Goal: Task Accomplishment & Management: Use online tool/utility

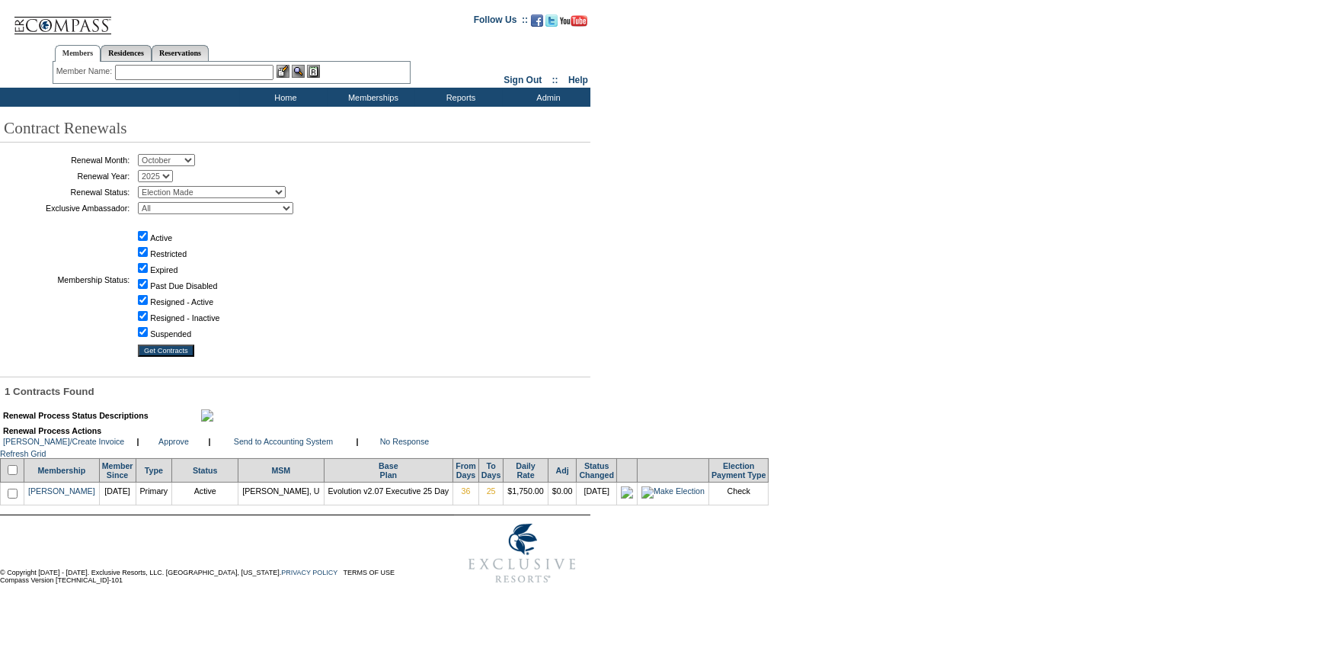
click at [14, 475] on input "checkbox" at bounding box center [13, 470] width 10 height 10
checkbox input "true"
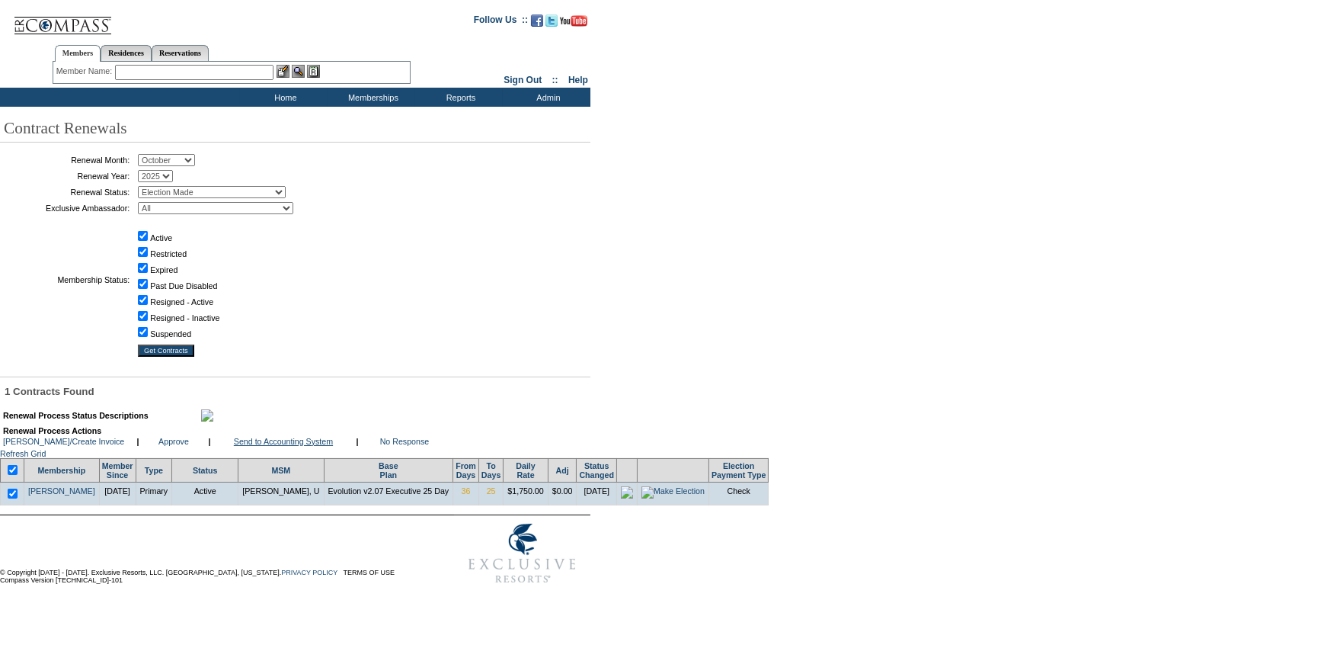
click at [275, 446] on link "Send to Accounting System" at bounding box center [283, 441] width 99 height 9
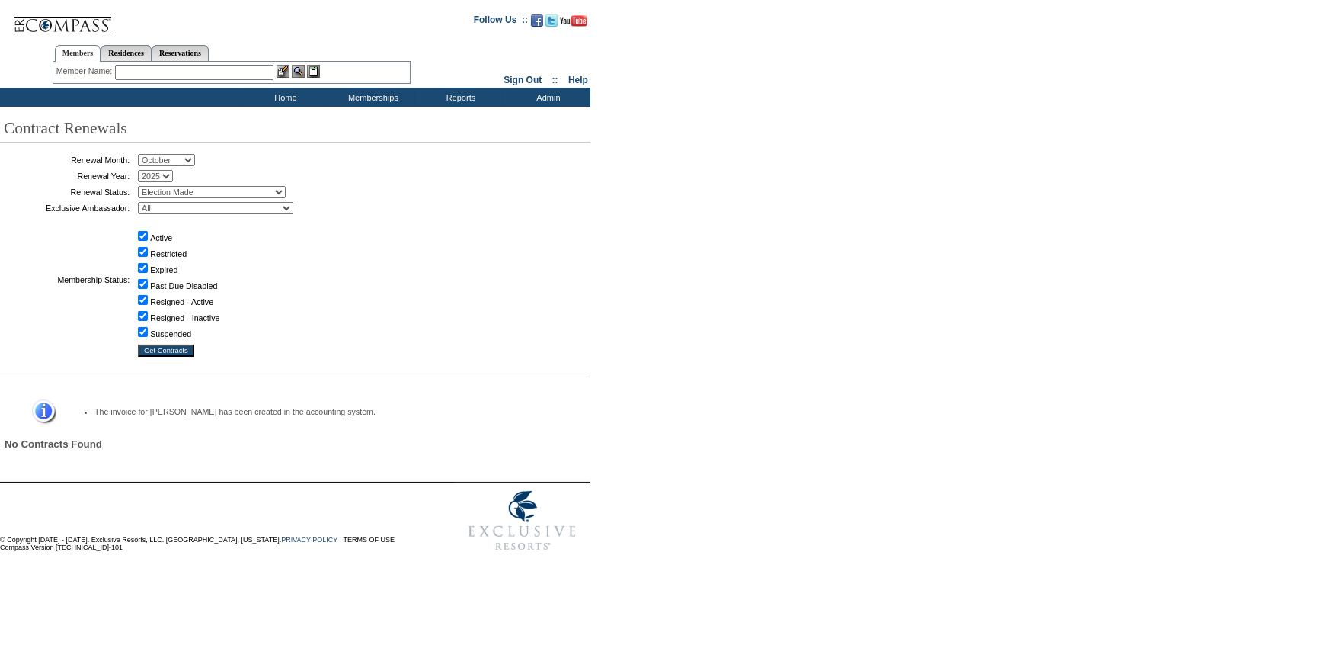
click at [230, 70] on input "text" at bounding box center [194, 72] width 158 height 15
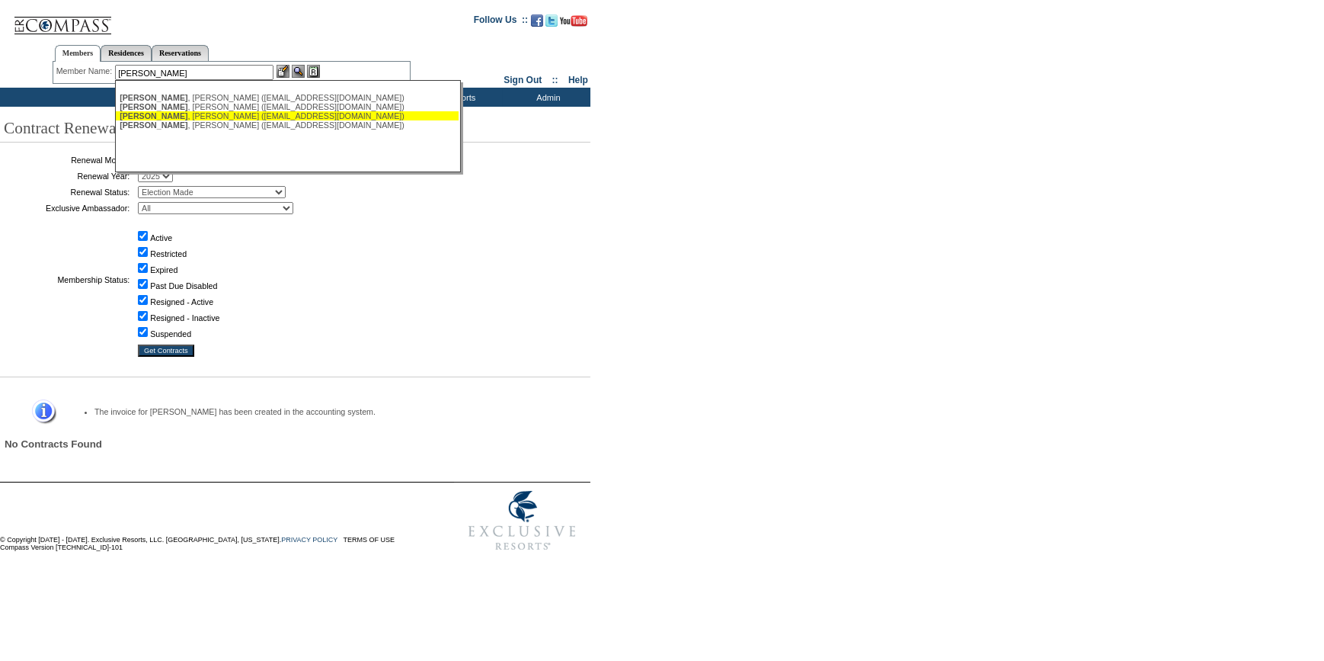
click at [200, 115] on div "[PERSON_NAME] ([EMAIL_ADDRESS][DOMAIN_NAME])" at bounding box center [287, 115] width 335 height 9
type input "[PERSON_NAME] ([EMAIL_ADDRESS][DOMAIN_NAME])"
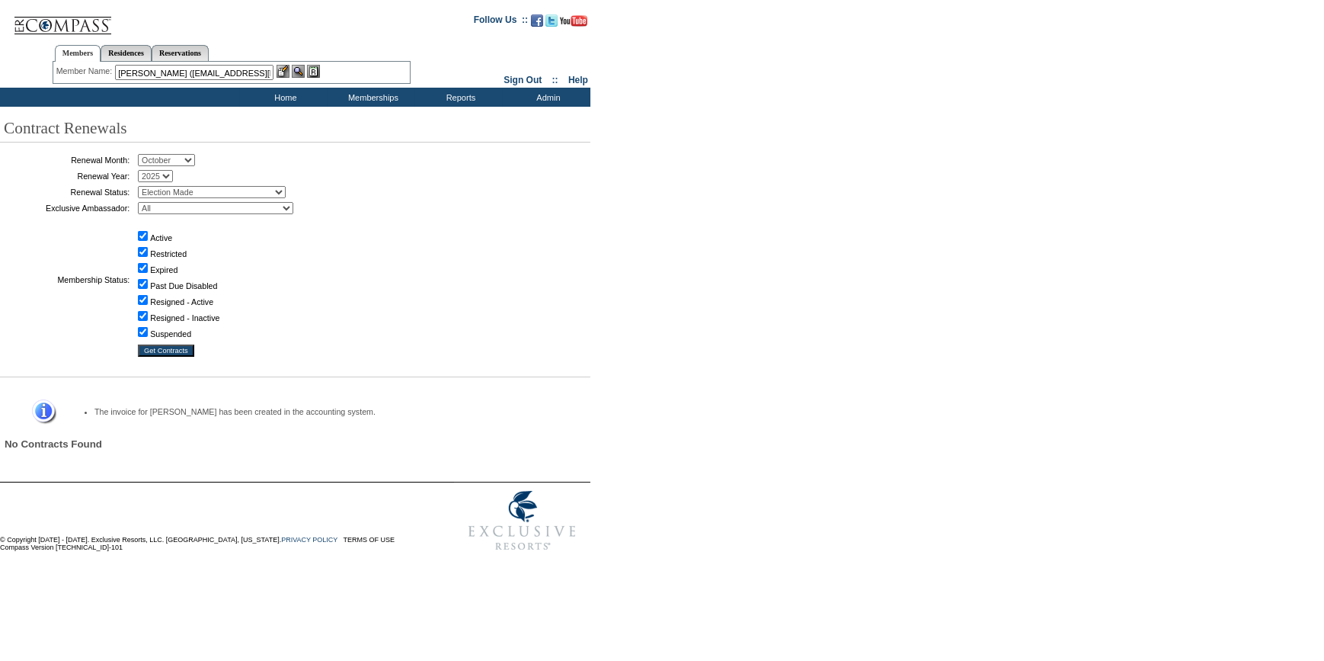
click at [286, 69] on img at bounding box center [283, 71] width 13 height 13
